Goal: Task Accomplishment & Management: Use online tool/utility

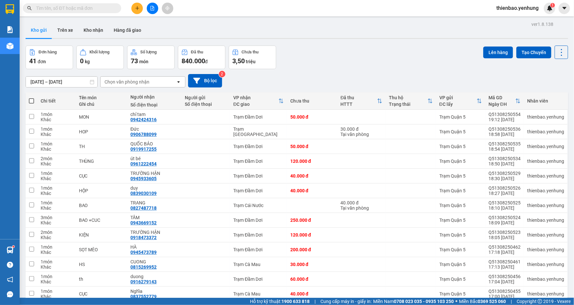
click at [30, 100] on span at bounding box center [31, 100] width 5 height 5
click at [31, 98] on input "checkbox" at bounding box center [31, 98] width 0 height 0
checkbox input "true"
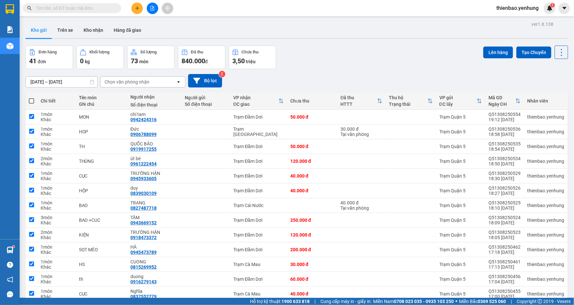
checkbox input "true"
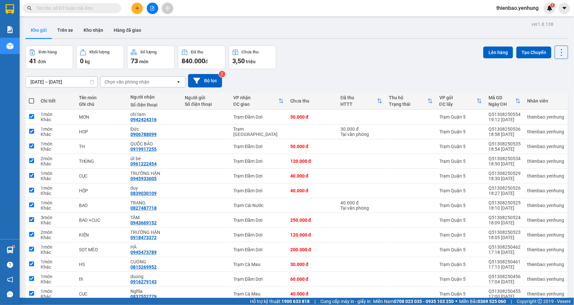
checkbox input "true"
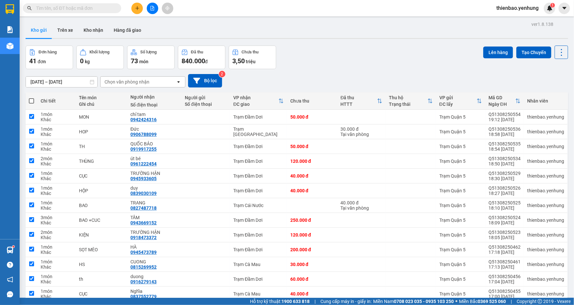
checkbox input "true"
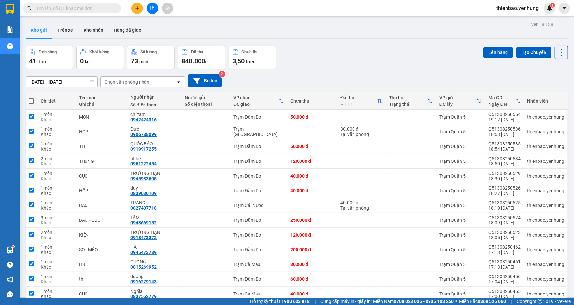
checkbox input "true"
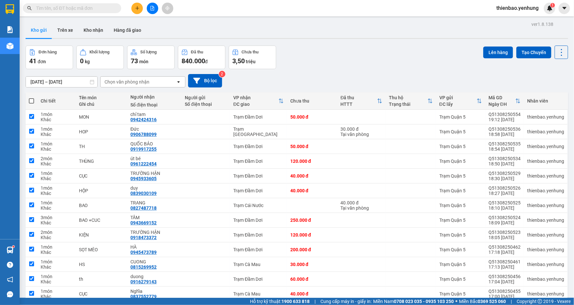
checkbox input "true"
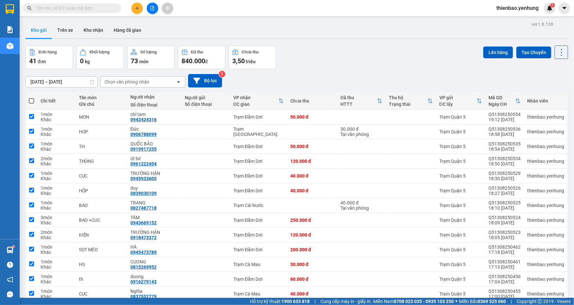
checkbox input "true"
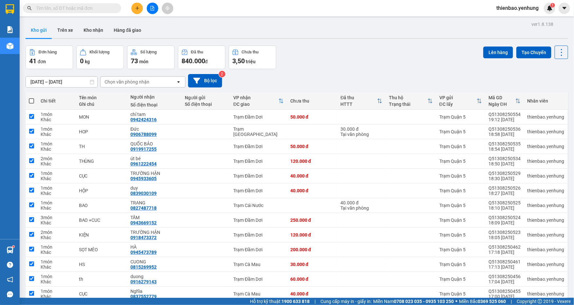
checkbox input "true"
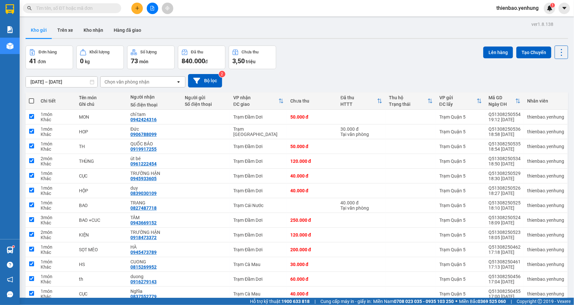
checkbox input "true"
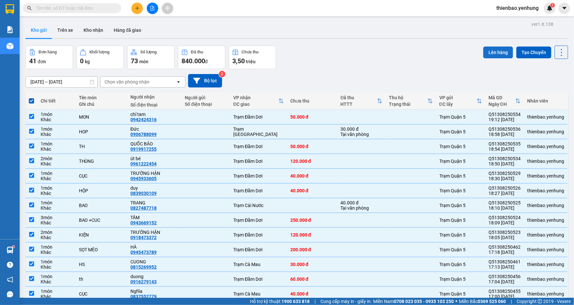
click at [498, 52] on button "Lên hàng" at bounding box center [498, 52] width 30 height 12
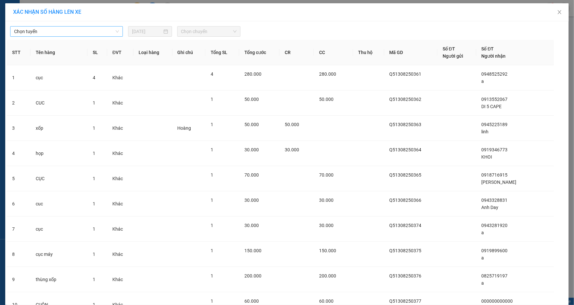
click at [114, 32] on span "Chọn tuyến" at bounding box center [66, 32] width 105 height 10
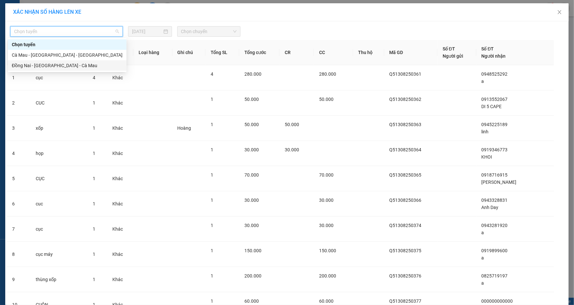
click at [69, 66] on div "Đồng Nai - [GEOGRAPHIC_DATA] - Cà Mau" at bounding box center [67, 65] width 111 height 7
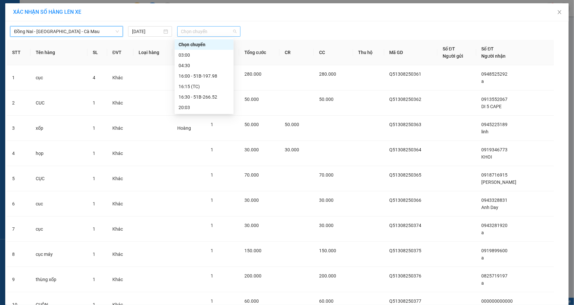
click at [231, 29] on span "Chọn chuyến" at bounding box center [209, 32] width 56 height 10
click at [211, 74] on div "16:00 - 51B-197.98" at bounding box center [203, 75] width 51 height 7
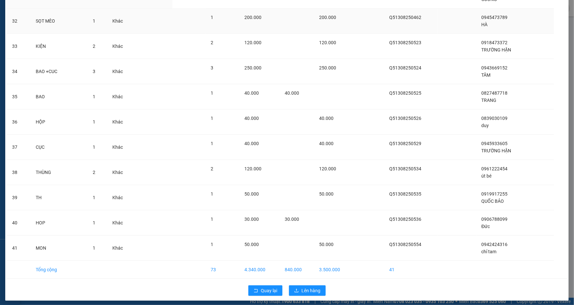
scroll to position [845, 0]
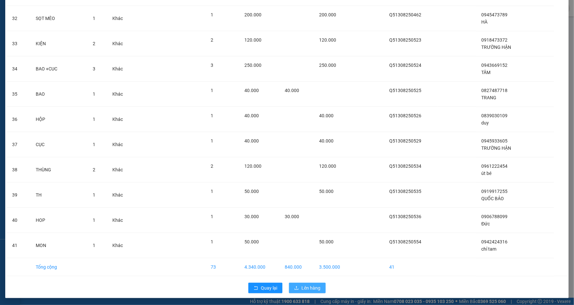
click at [307, 290] on span "Lên hàng" at bounding box center [310, 287] width 19 height 7
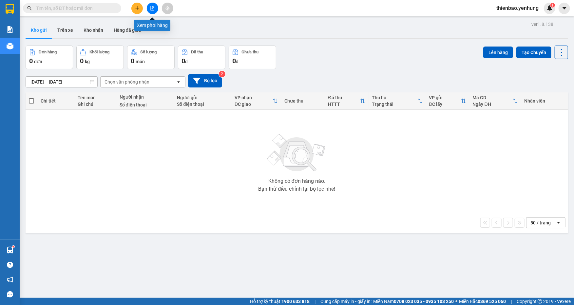
click at [152, 9] on icon "file-add" at bounding box center [153, 8] width 4 height 5
